Goal: Obtain resource: Download file/media

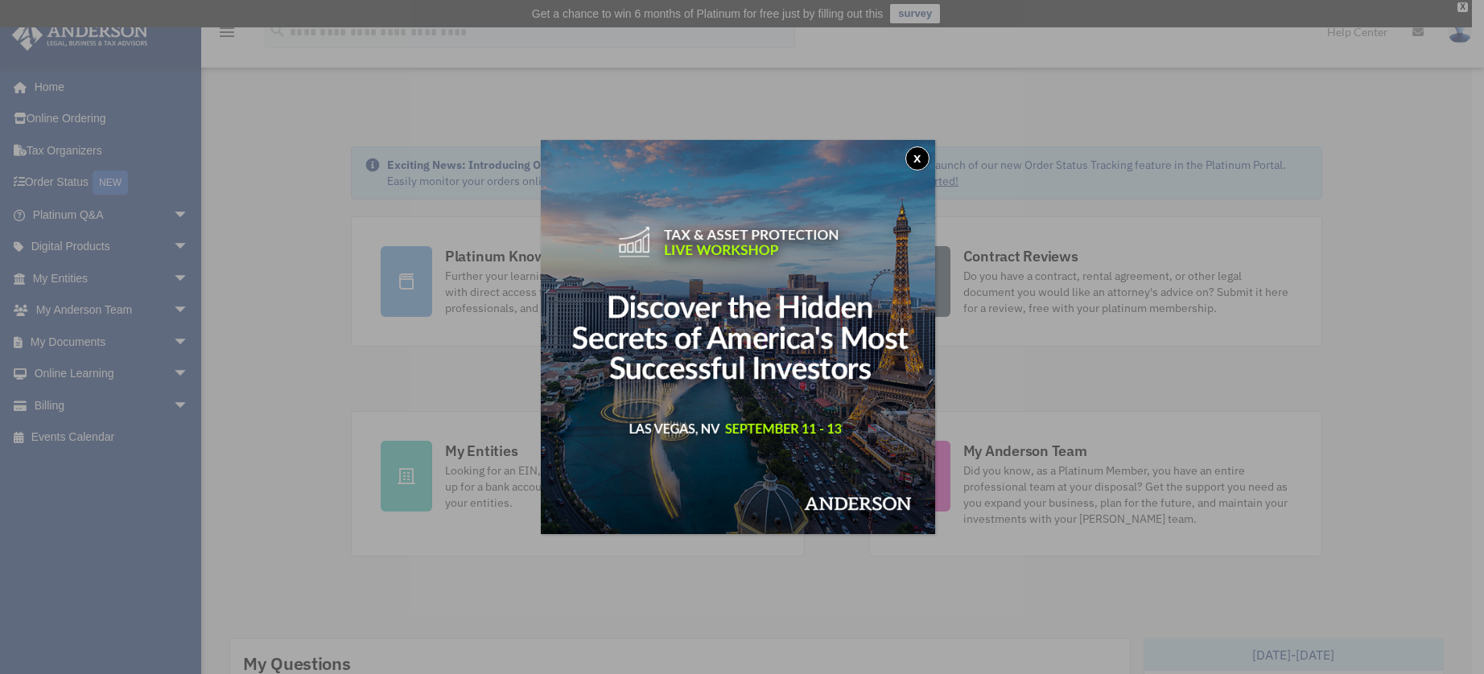
click at [925, 154] on button "x" at bounding box center [917, 158] width 24 height 24
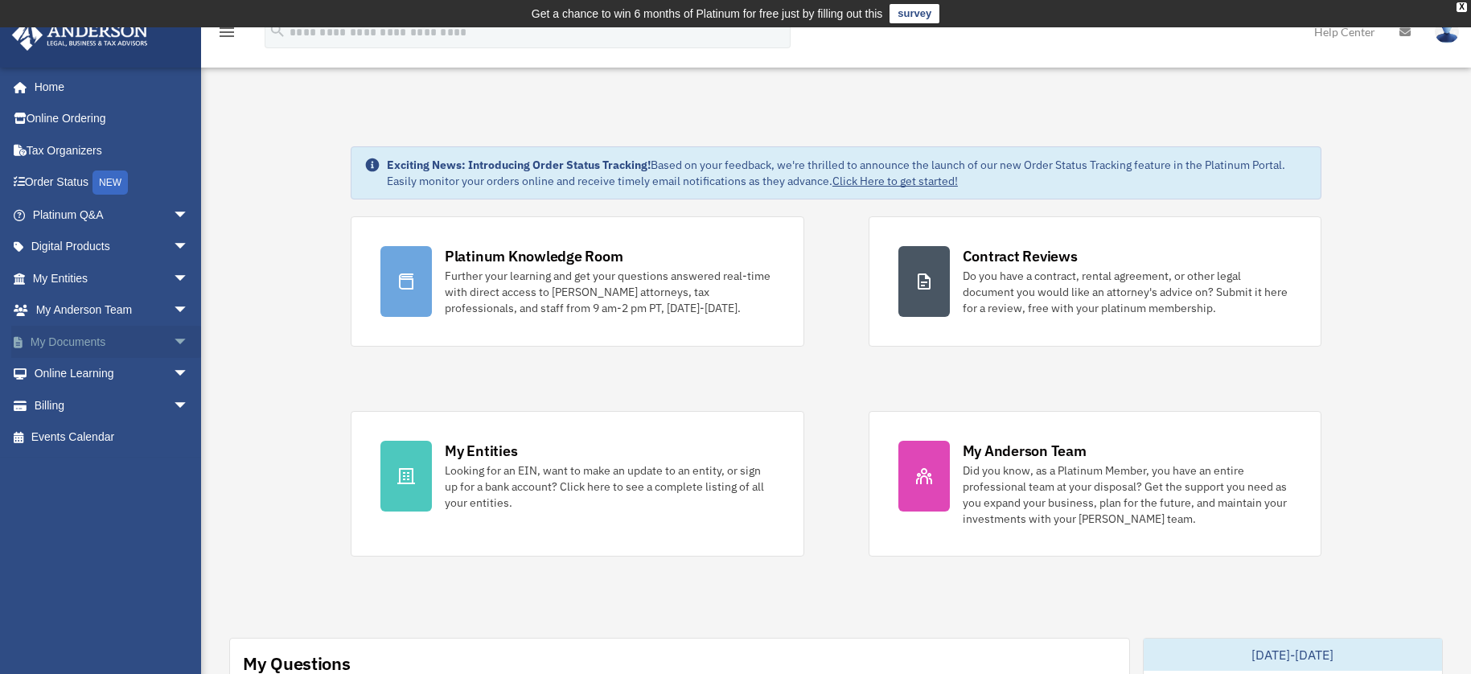
click at [121, 344] on link "My Documents arrow_drop_down" at bounding box center [112, 342] width 202 height 32
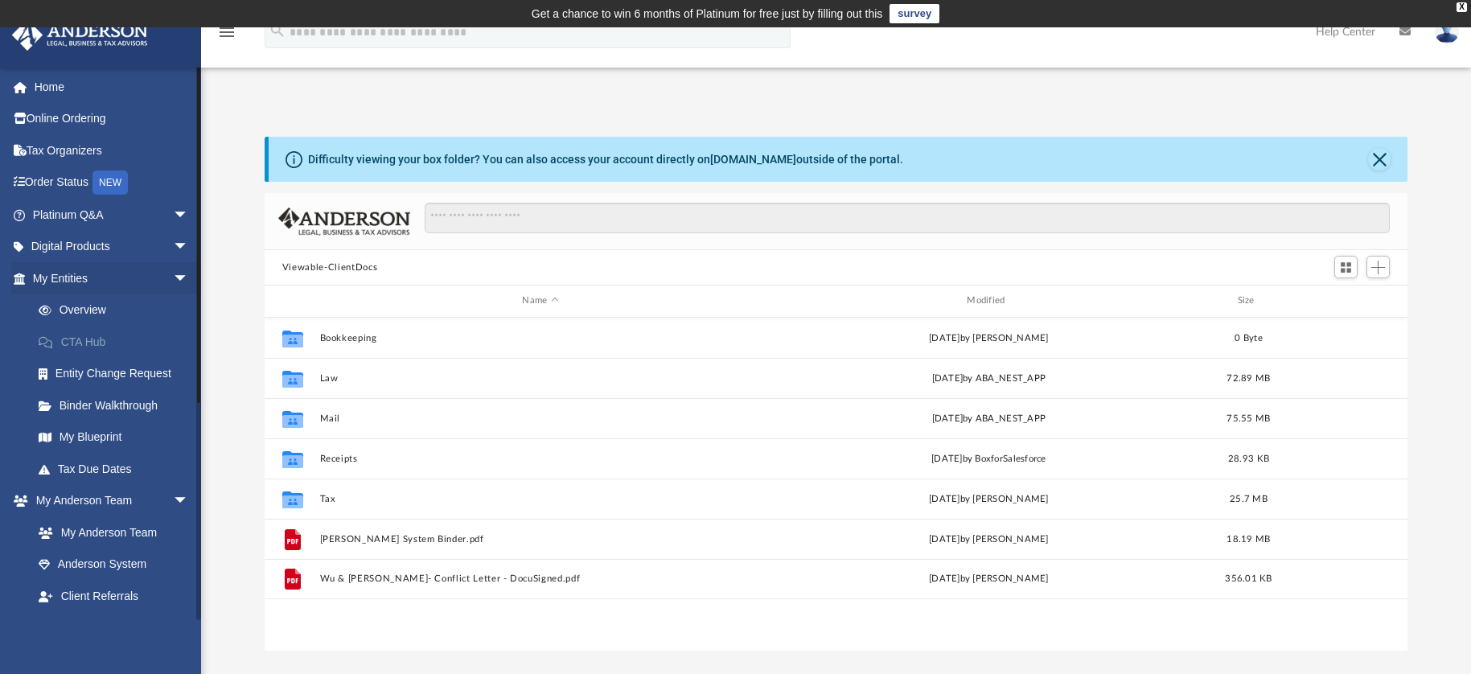
scroll to position [354, 1131]
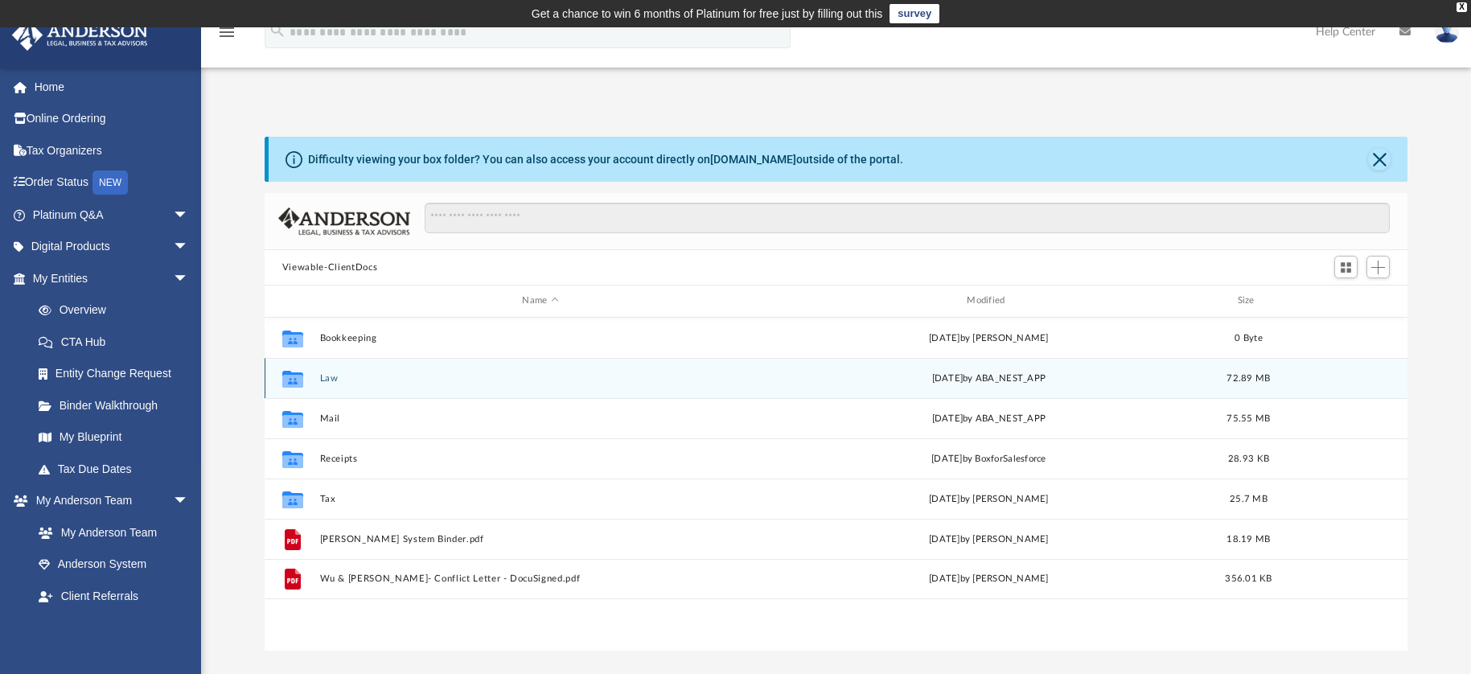
click at [368, 380] on button "Law" at bounding box center [540, 378] width 442 height 10
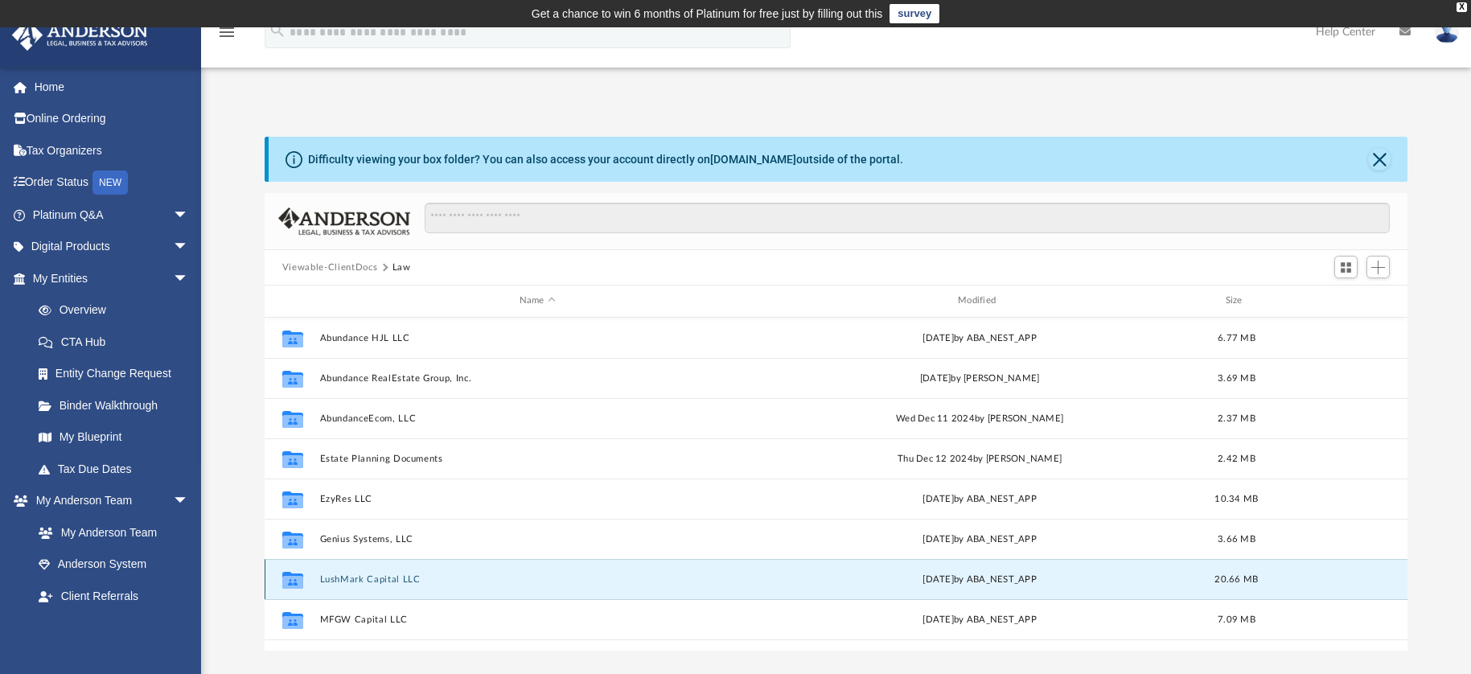
click at [391, 578] on button "LushMark Capital LLC" at bounding box center [536, 579] width 435 height 10
click at [392, 577] on button "LushMark Capital LLC" at bounding box center [536, 579] width 435 height 10
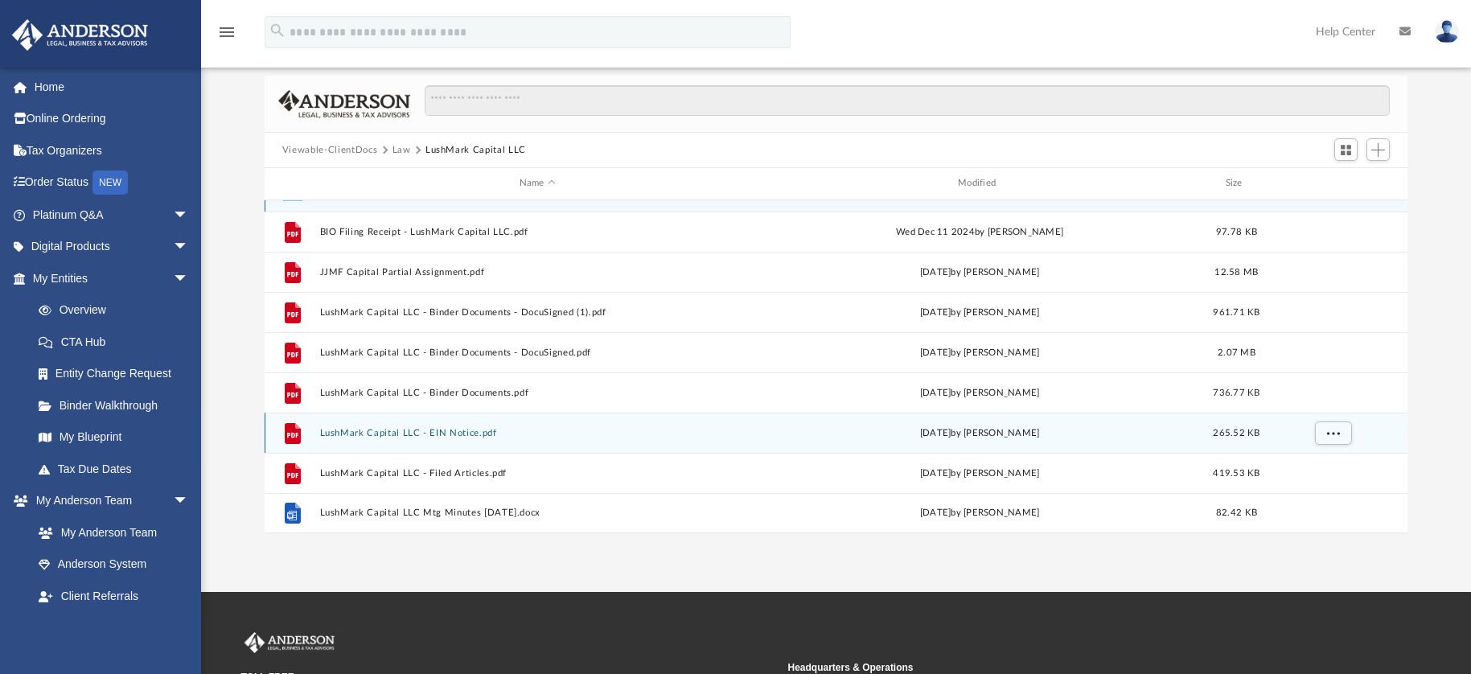
scroll to position [226, 0]
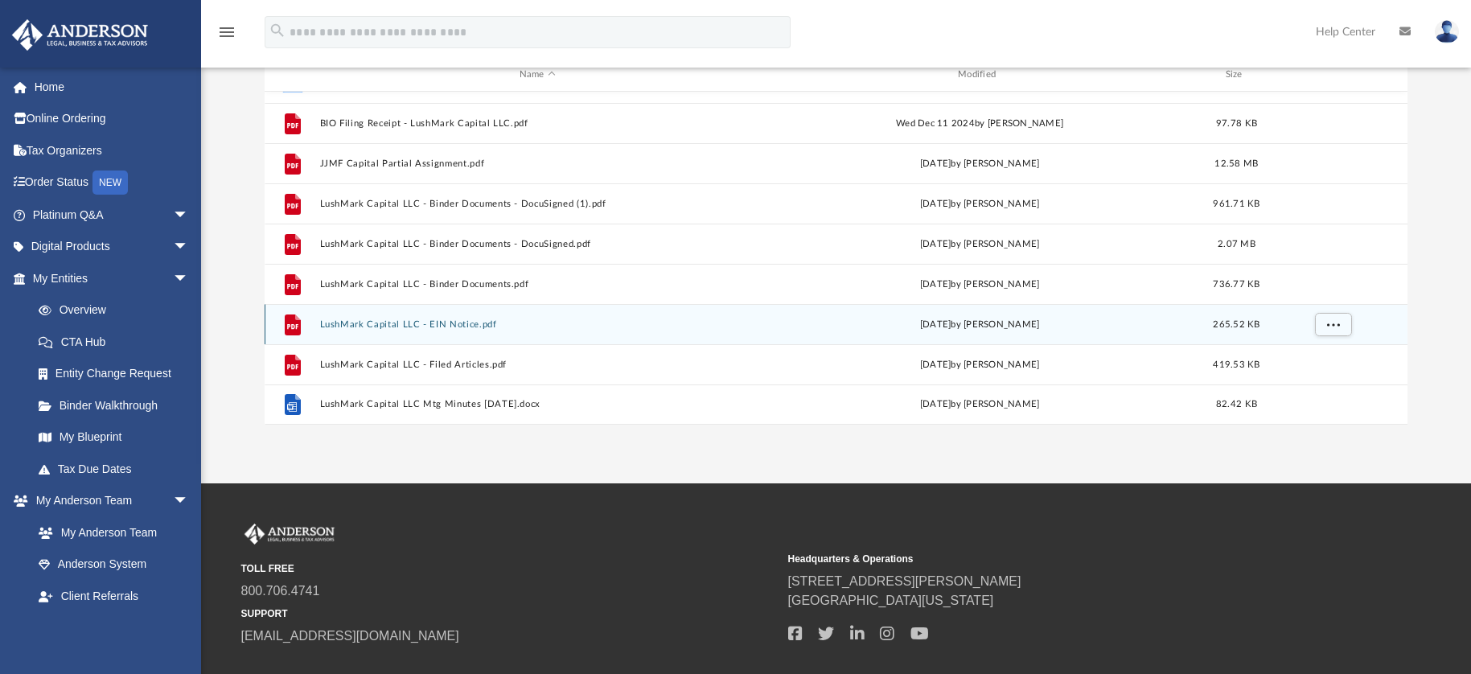
click at [446, 324] on button "LushMark Capital LLC - EIN Notice.pdf" at bounding box center [536, 324] width 435 height 10
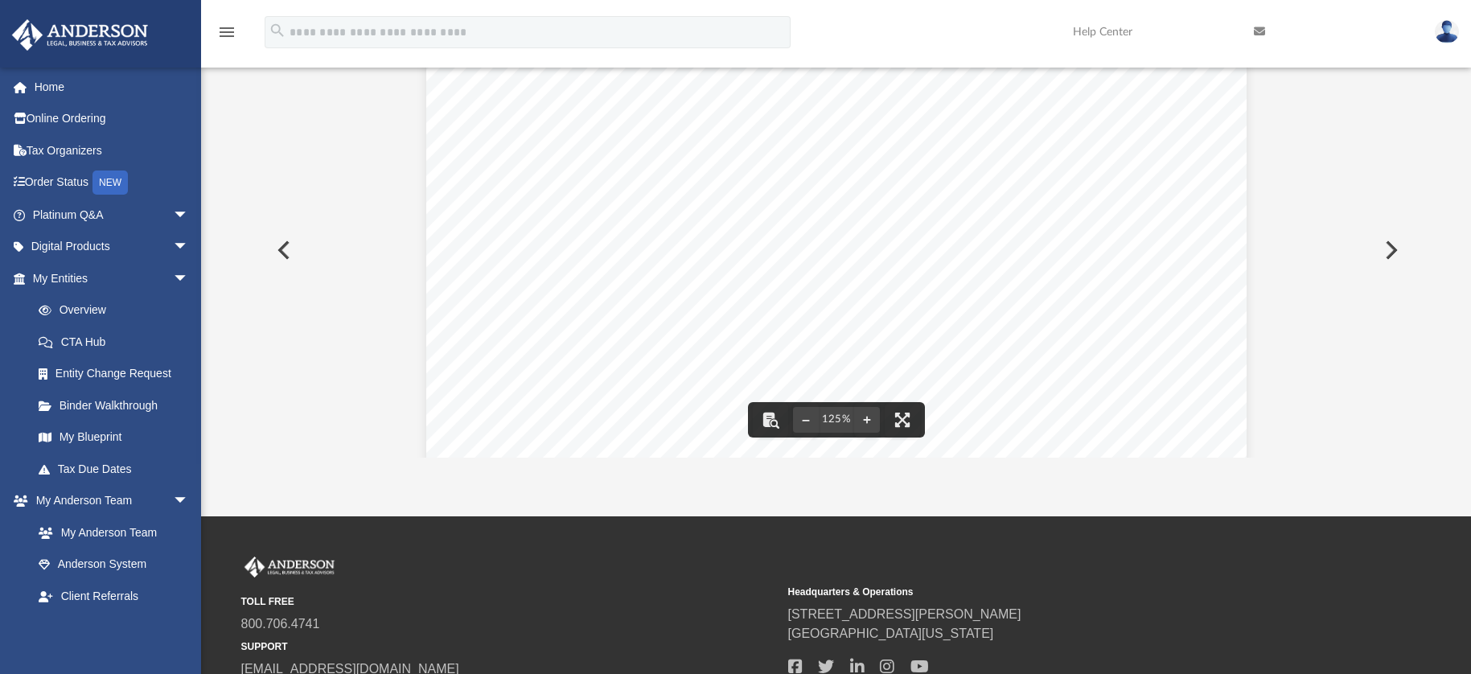
click at [1398, 255] on button "Preview" at bounding box center [1390, 250] width 35 height 45
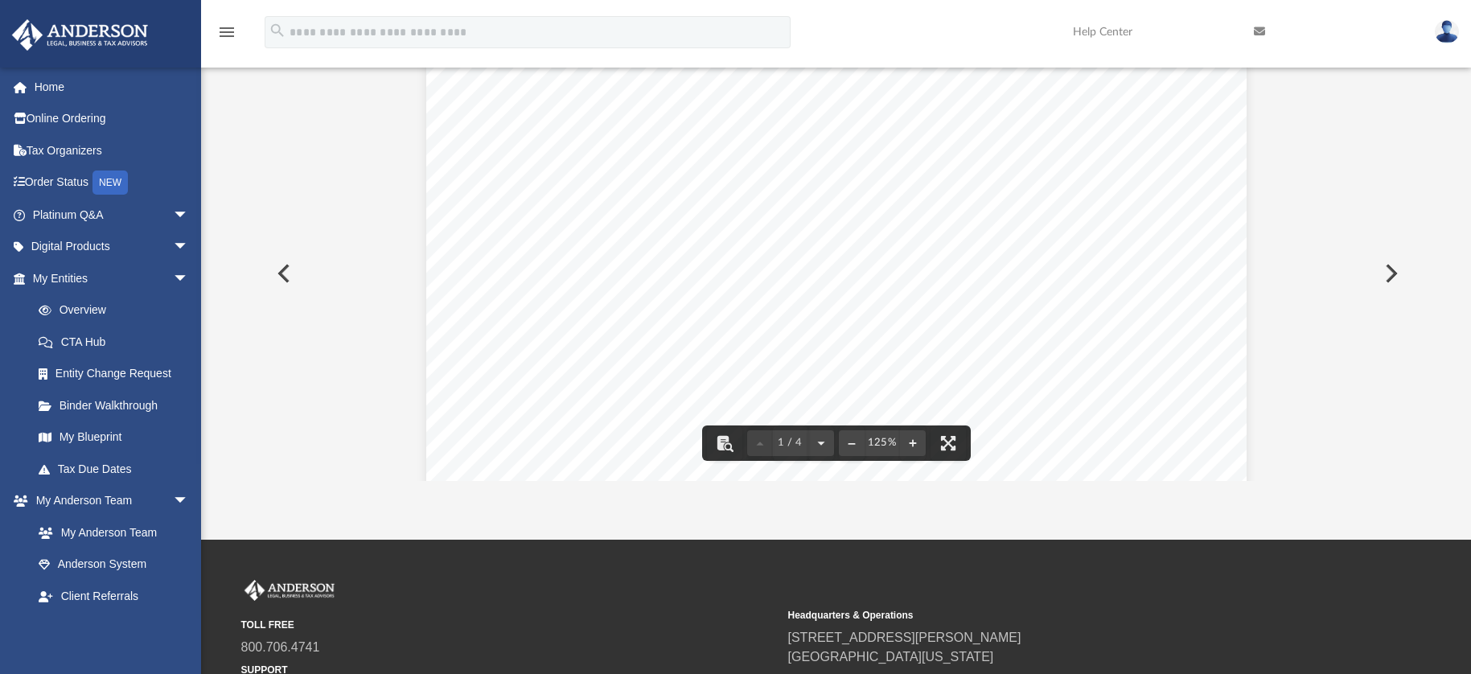
scroll to position [0, 0]
click at [282, 279] on button "Preview" at bounding box center [282, 273] width 35 height 45
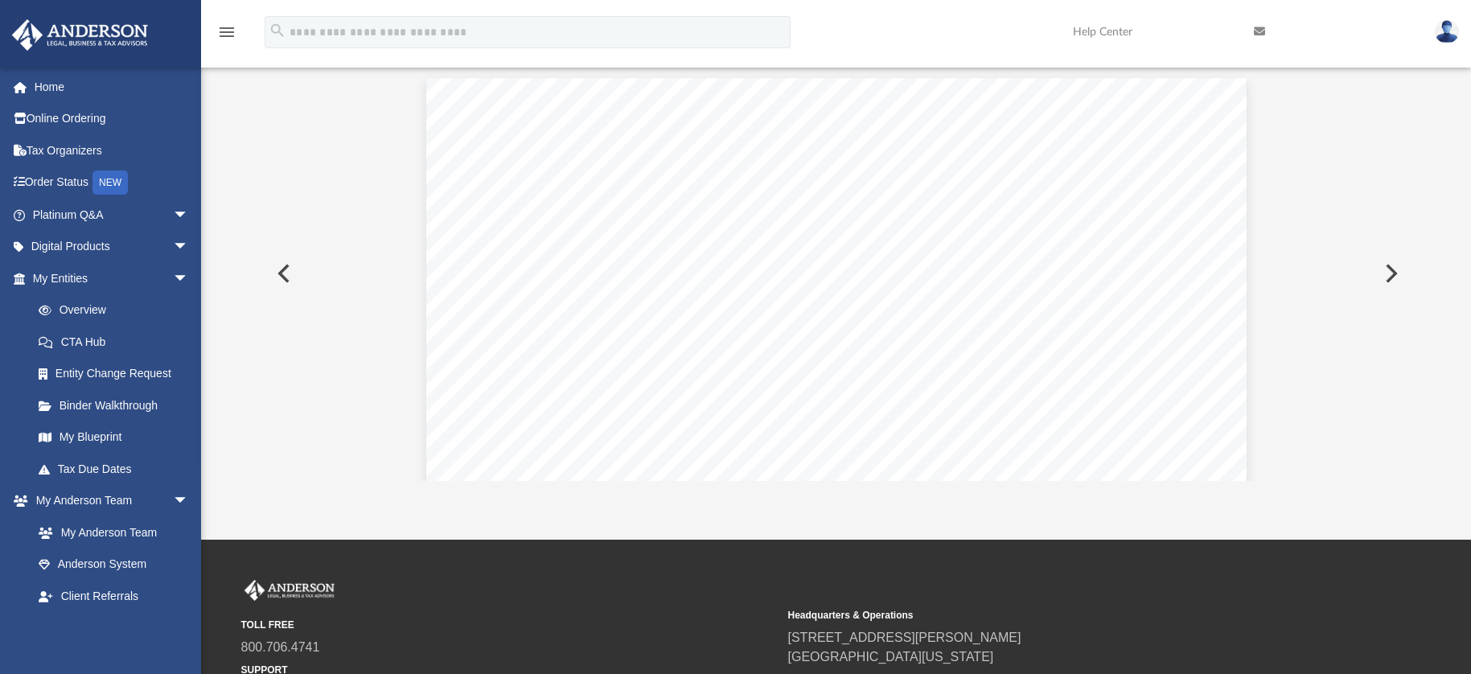
click at [282, 279] on button "Preview" at bounding box center [282, 273] width 35 height 45
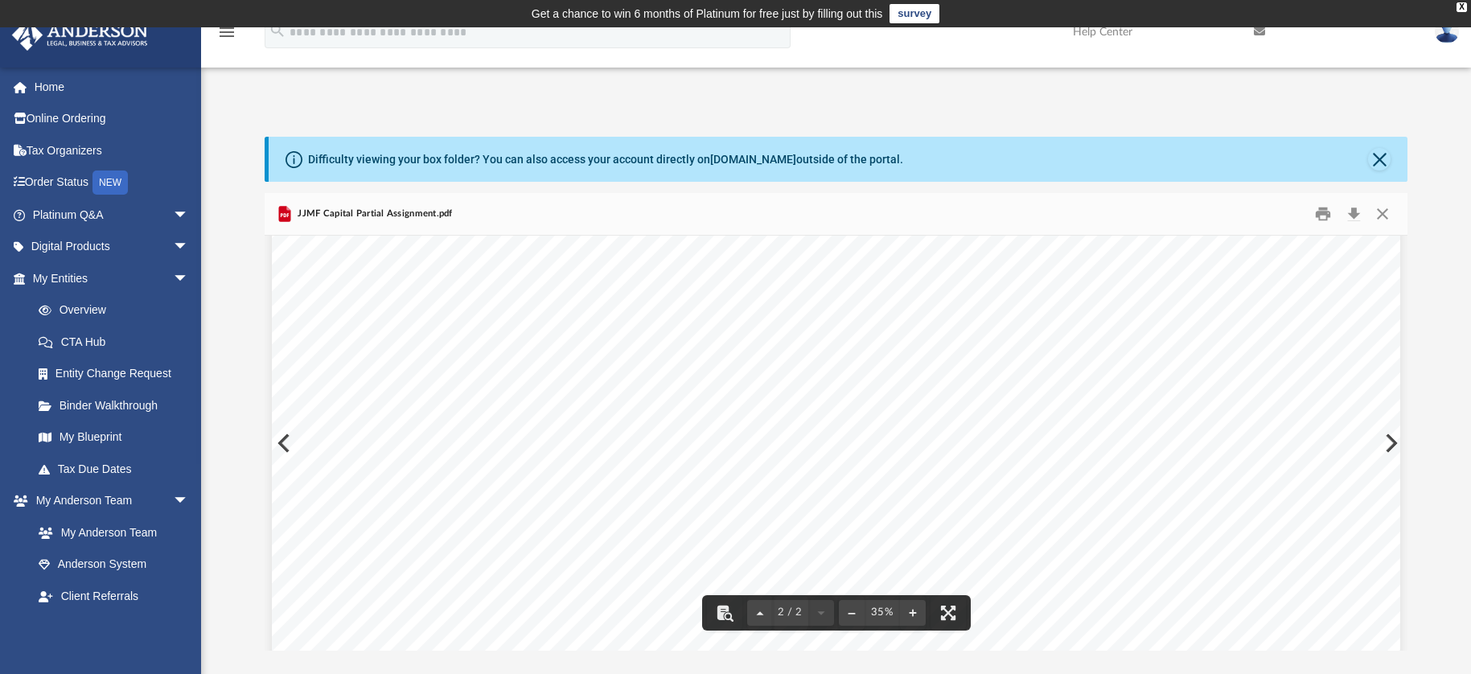
scroll to position [2590, 0]
click at [1377, 154] on button "Close" at bounding box center [1379, 159] width 23 height 23
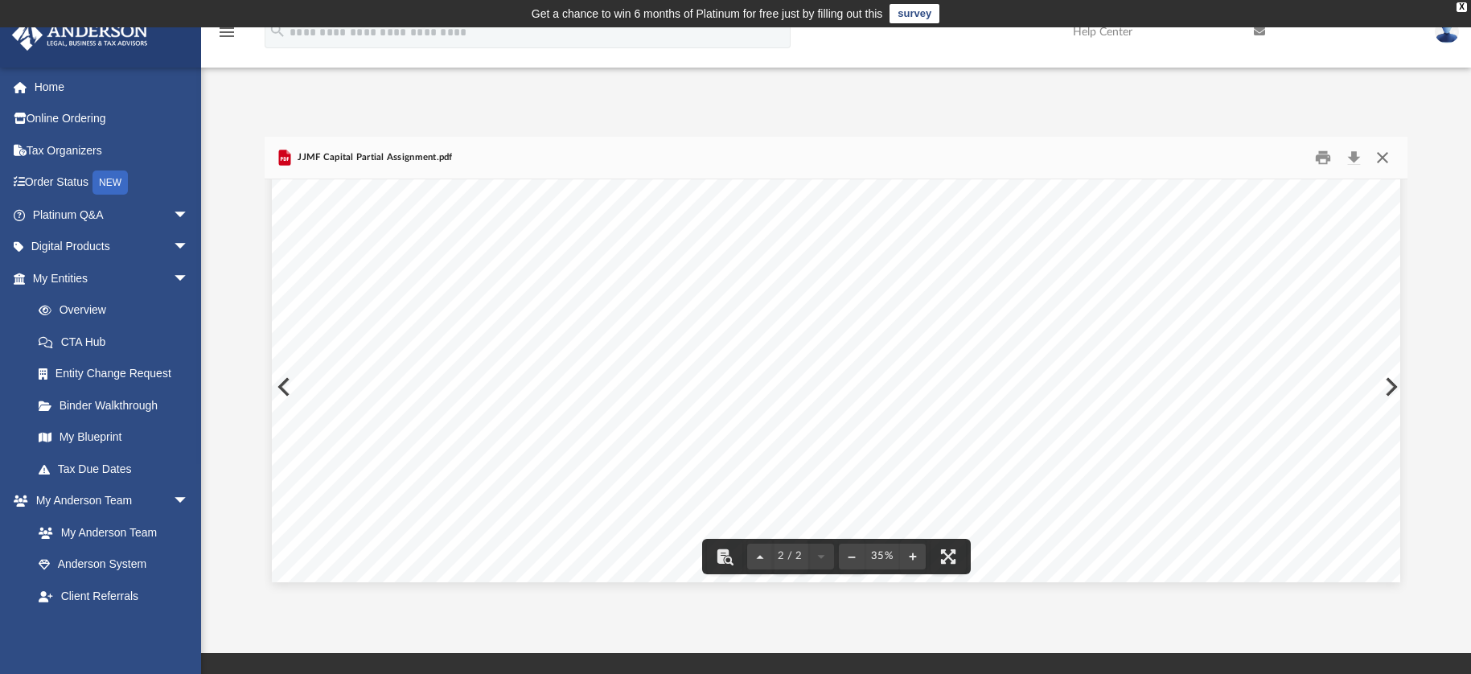
click at [1395, 158] on button "Close" at bounding box center [1382, 158] width 29 height 25
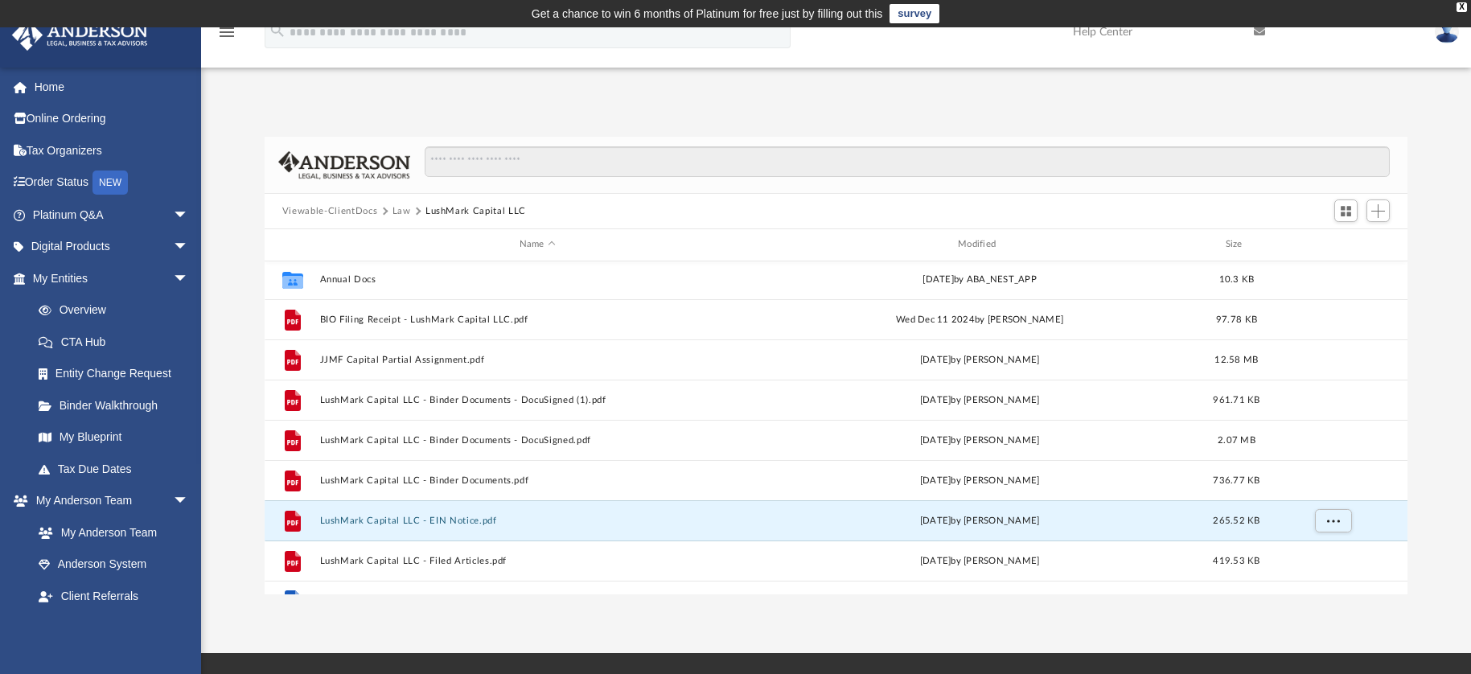
scroll to position [0, 0]
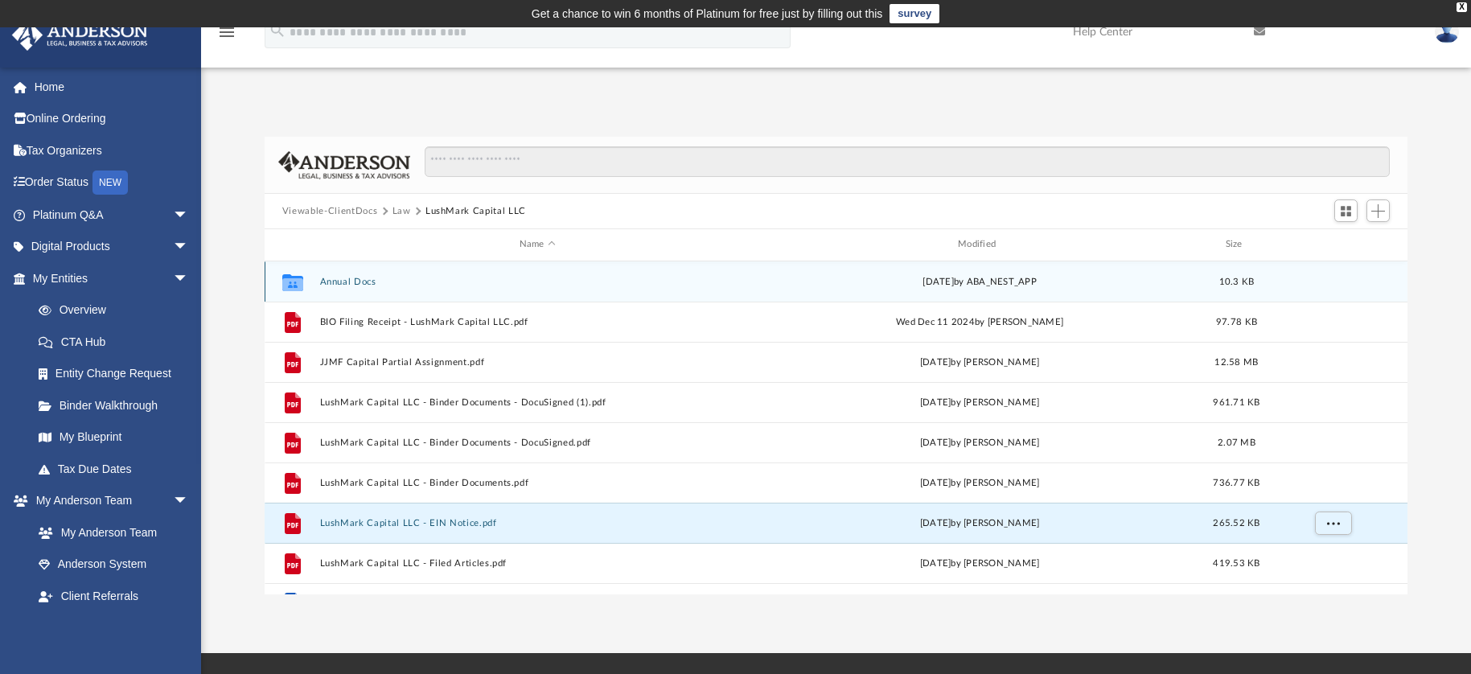
click at [364, 283] on button "Annual Docs" at bounding box center [536, 282] width 435 height 10
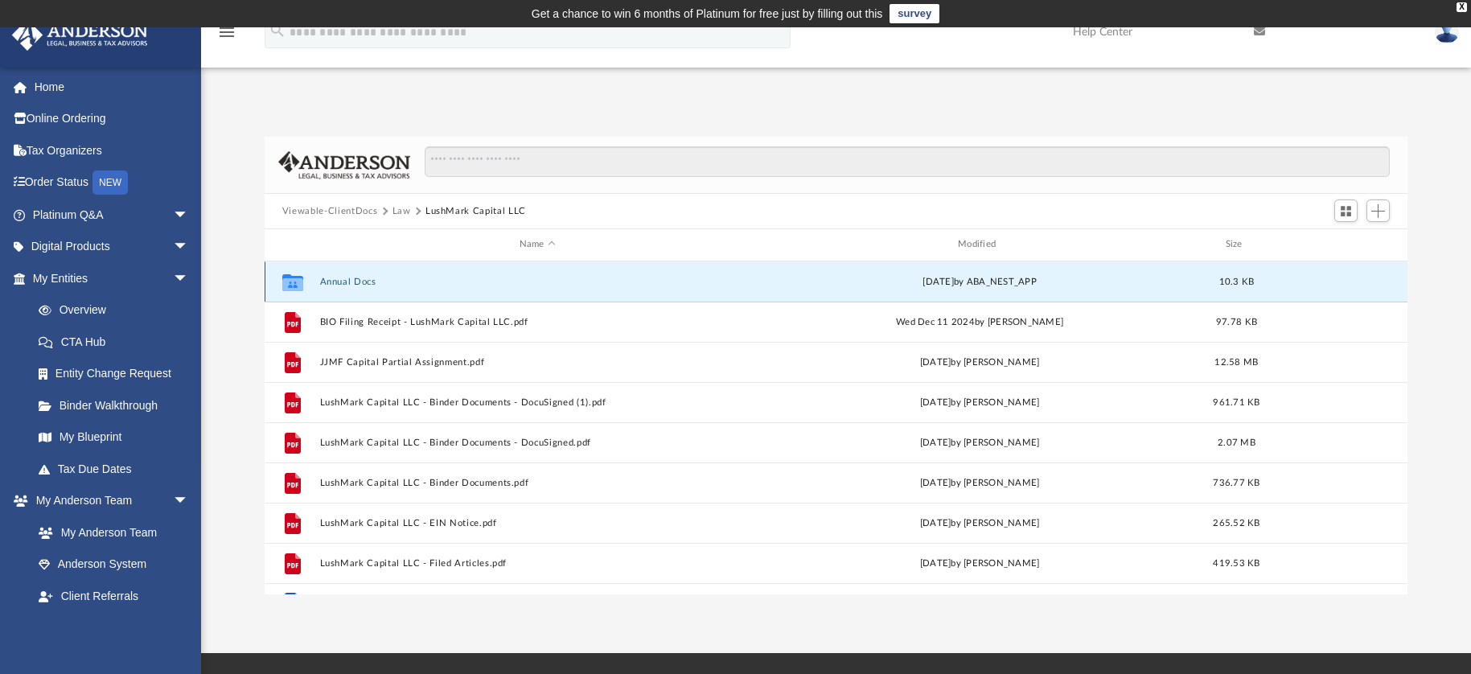
click at [364, 283] on button "Annual Docs" at bounding box center [536, 282] width 435 height 10
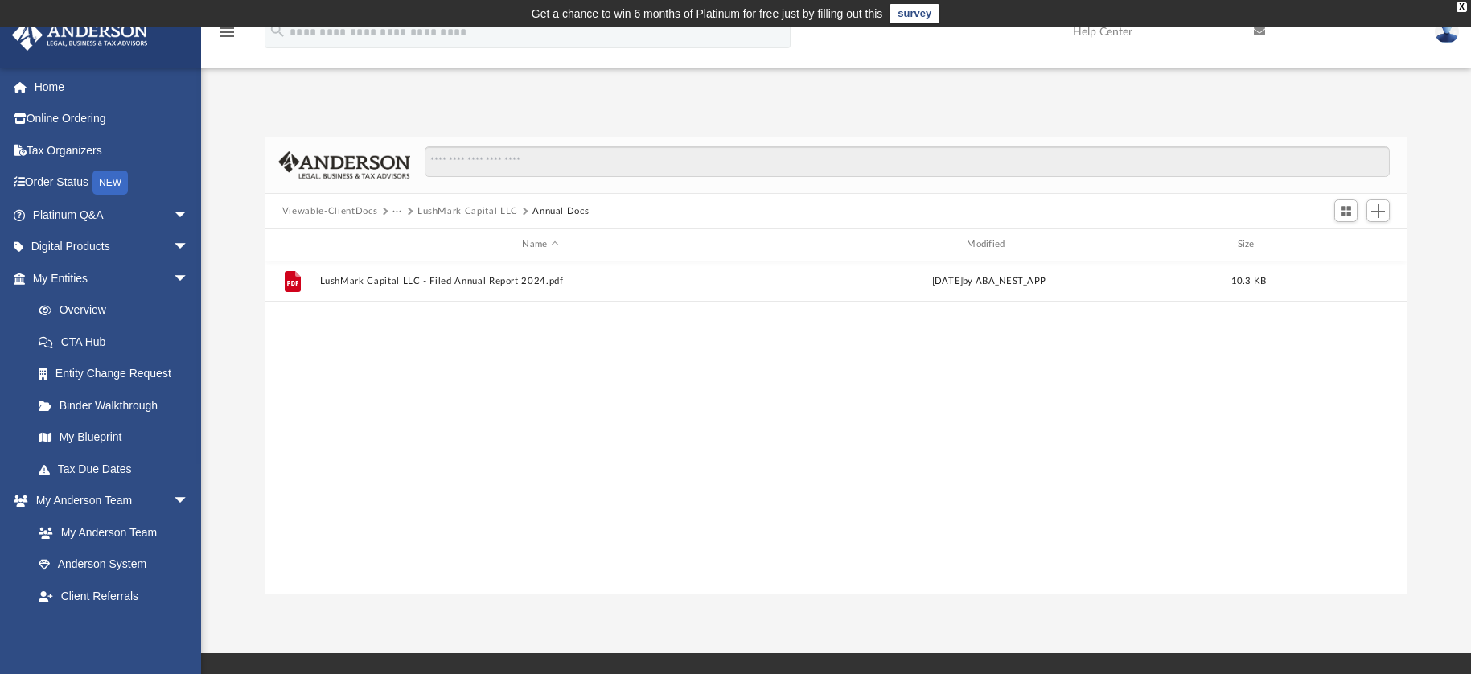
click at [445, 212] on button "LushMark Capital LLC" at bounding box center [468, 211] width 101 height 14
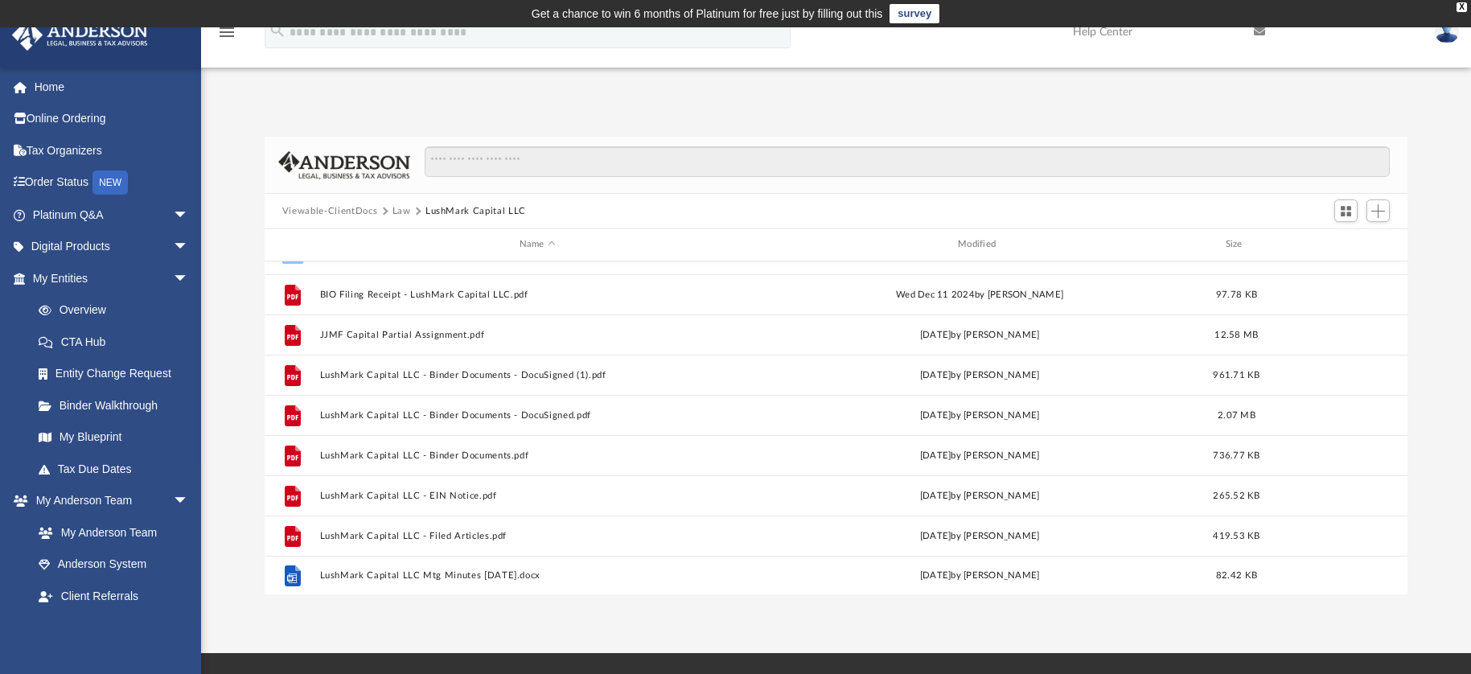
scroll to position [29, 0]
